Goal: Task Accomplishment & Management: Manage account settings

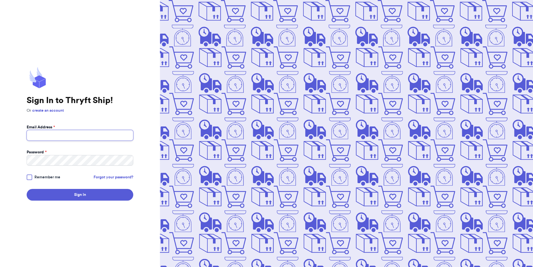
type input "[EMAIL_ADDRESS][DOMAIN_NAME]"
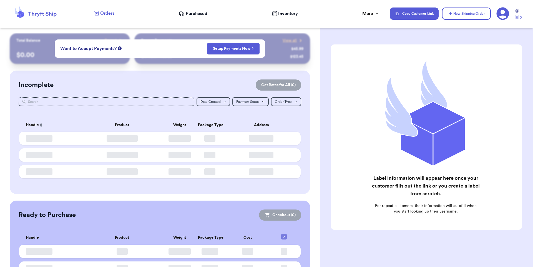
checkbox input "false"
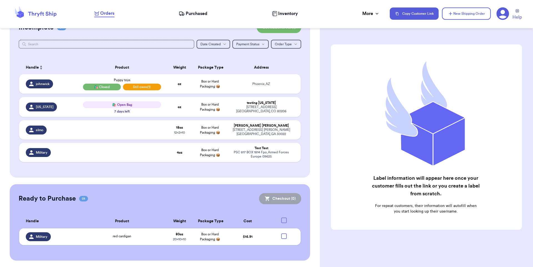
scroll to position [58, 0]
click at [101, 233] on td "red cardigan" at bounding box center [122, 236] width 85 height 17
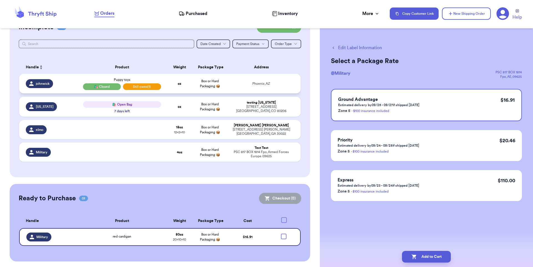
click at [171, 83] on td "oz" at bounding box center [179, 83] width 30 height 19
select select "AZ"
select select "unpaid"
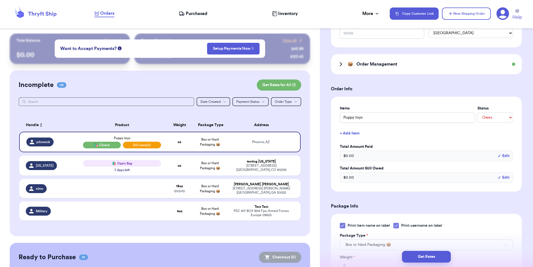
scroll to position [167, 0]
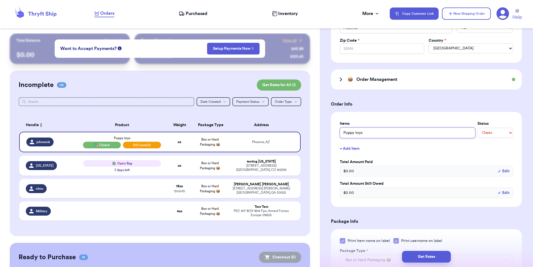
click at [408, 136] on input "Puppy toys" at bounding box center [408, 132] width 136 height 11
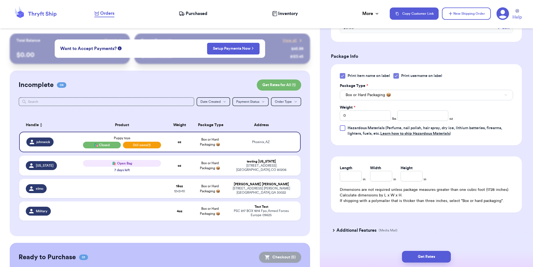
scroll to position [333, 0]
